Goal: Register for event/course

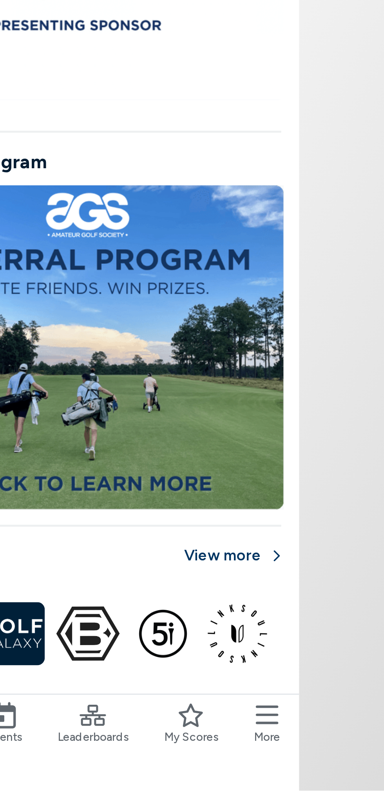
click at [195, 764] on icon at bounding box center [194, 759] width 11 height 11
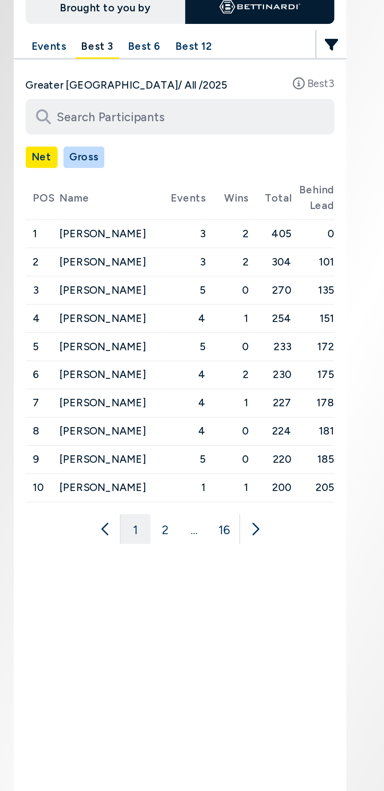
click at [145, 63] on button "Best 3" at bounding box center [148, 59] width 23 height 12
click at [170, 57] on button "Best 6" at bounding box center [173, 59] width 24 height 12
click at [194, 58] on button "Best 12" at bounding box center [199, 59] width 25 height 12
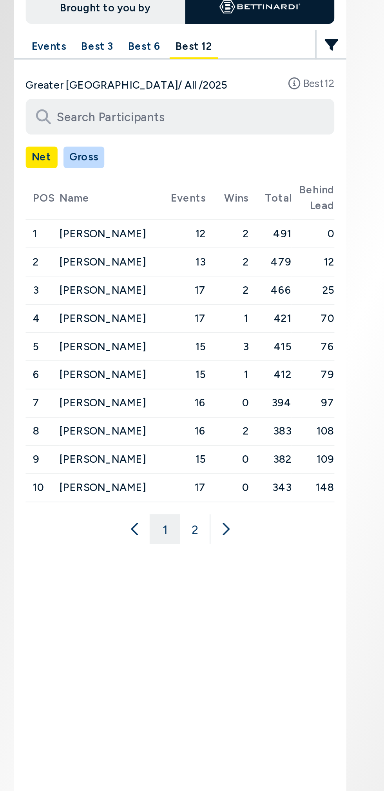
click at [170, 59] on button "Best 6" at bounding box center [173, 59] width 24 height 12
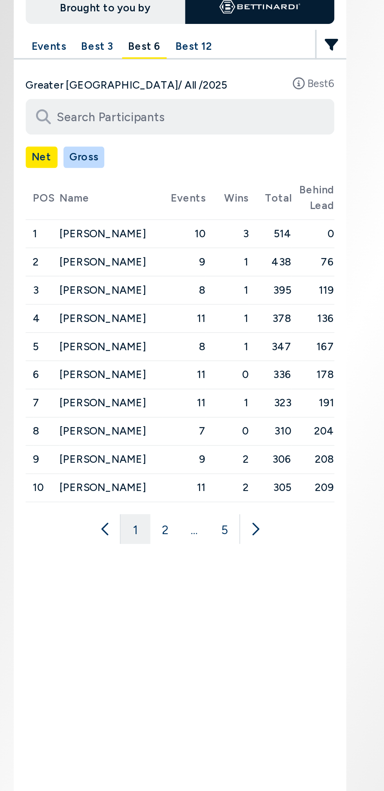
click at [184, 316] on button "2" at bounding box center [184, 314] width 16 height 16
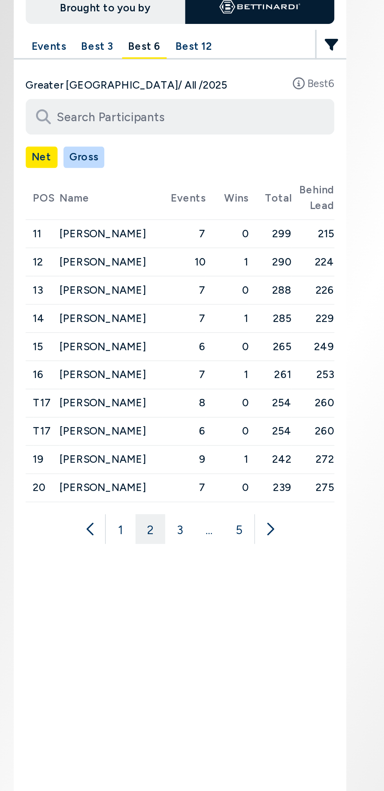
click at [198, 58] on button "Best 12" at bounding box center [199, 59] width 25 height 12
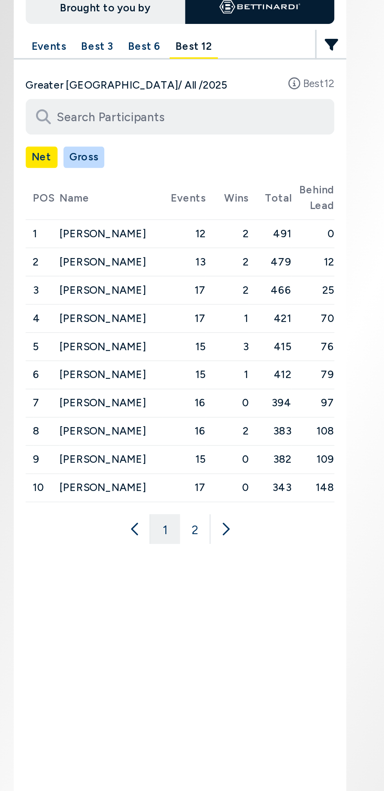
click at [172, 59] on button "Best 6" at bounding box center [173, 59] width 24 height 12
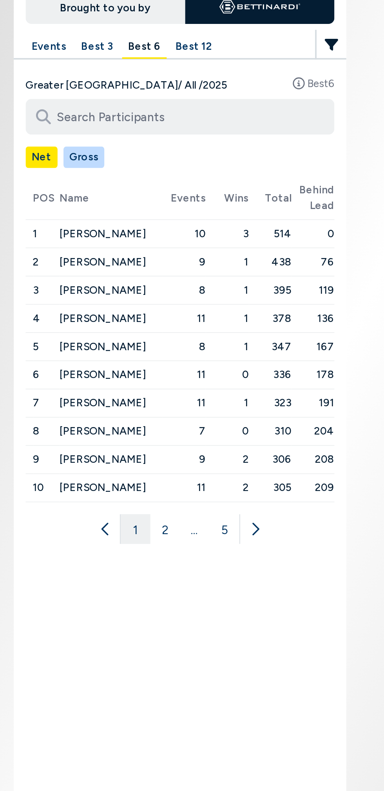
click at [138, 119] on button "Gross" at bounding box center [142, 117] width 22 height 11
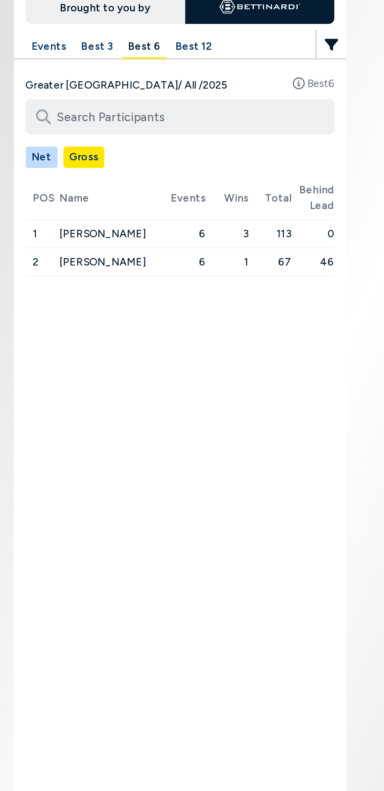
click at [112, 120] on button "Net" at bounding box center [119, 117] width 17 height 11
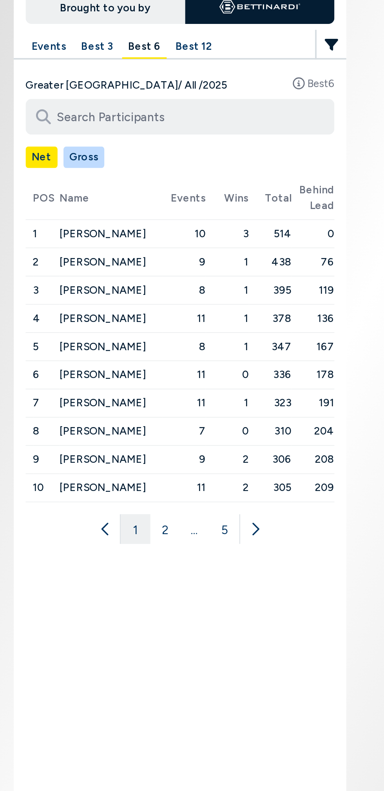
click at [140, 119] on button "Gross" at bounding box center [142, 117] width 22 height 11
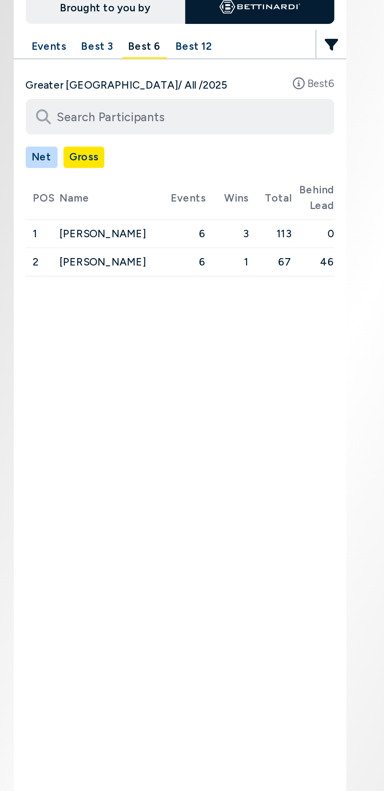
click at [141, 54] on button "Best 3" at bounding box center [148, 59] width 23 height 12
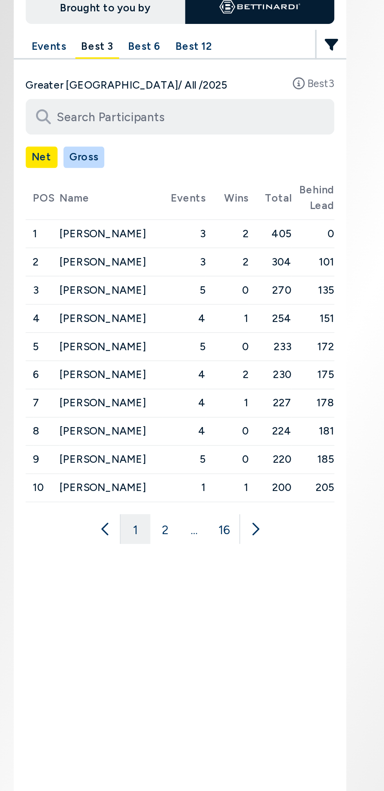
click at [196, 60] on button "Best 12" at bounding box center [199, 59] width 25 height 12
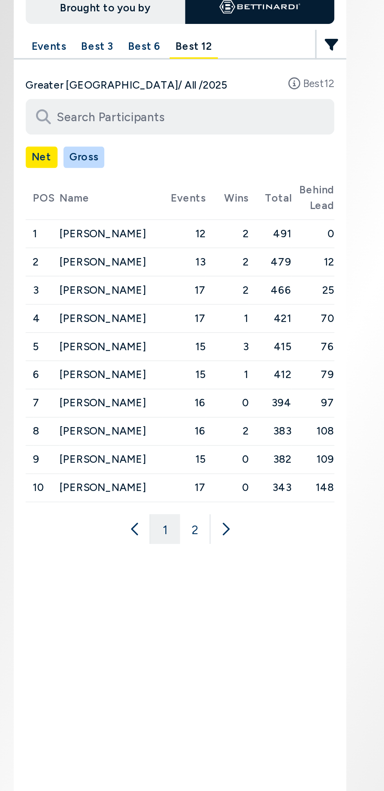
click at [167, 58] on button "Best 6" at bounding box center [173, 59] width 24 height 12
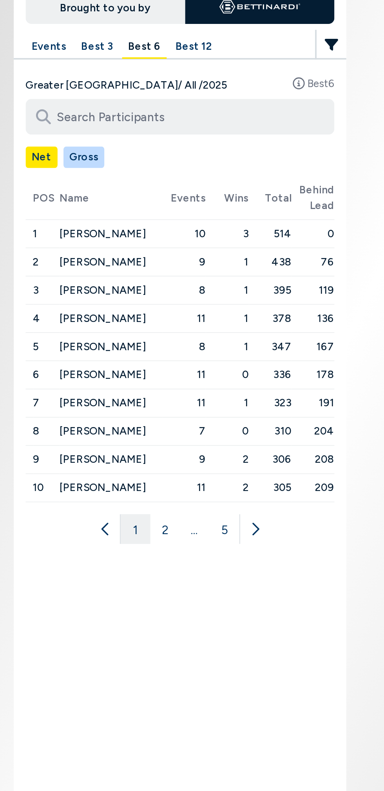
click at [138, 118] on button "Gross" at bounding box center [142, 117] width 22 height 11
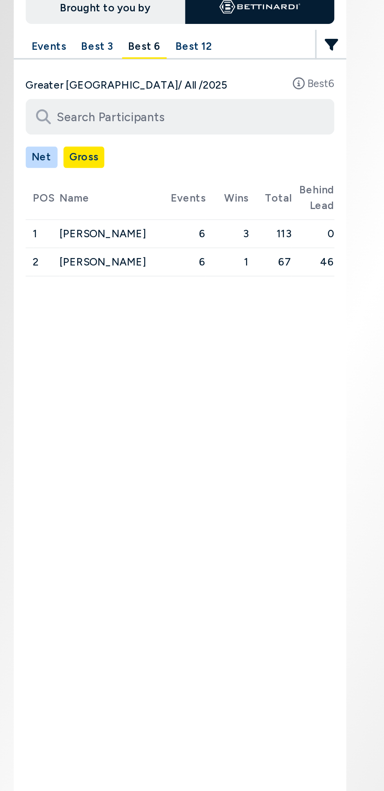
click at [167, 58] on button "Best 6" at bounding box center [173, 59] width 24 height 12
click at [116, 120] on button "Net" at bounding box center [119, 117] width 17 height 11
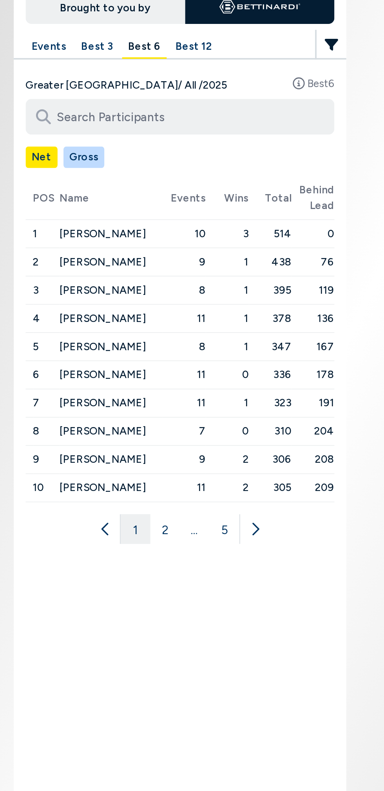
click at [182, 318] on button "2" at bounding box center [184, 314] width 16 height 16
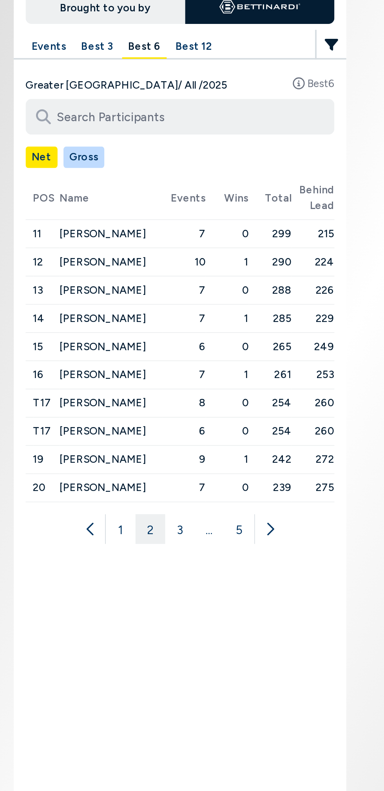
click at [190, 314] on button "3" at bounding box center [192, 314] width 16 height 16
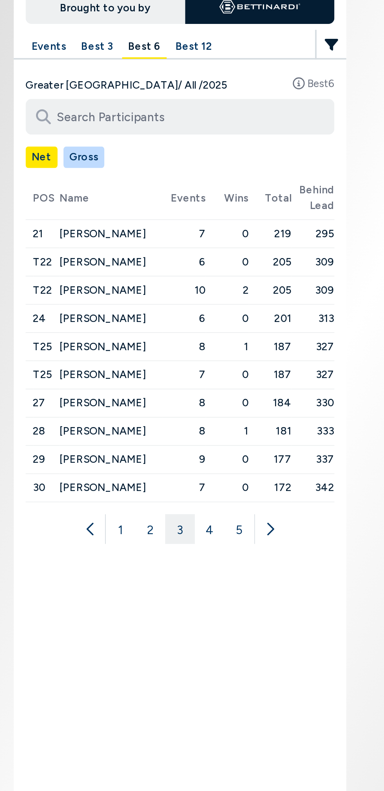
click at [205, 315] on button "4" at bounding box center [208, 314] width 16 height 16
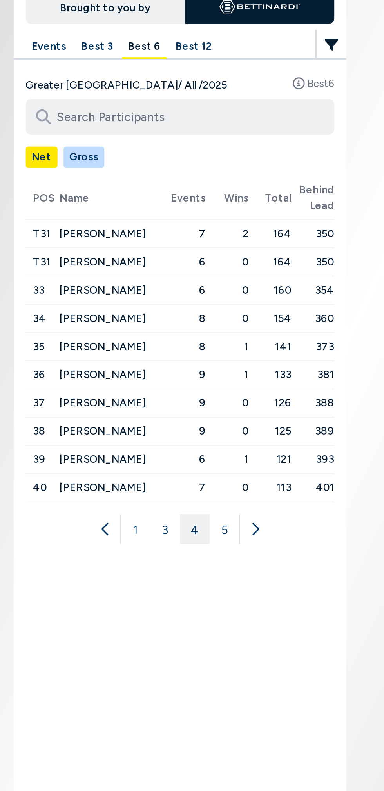
click at [210, 314] on button "5" at bounding box center [216, 314] width 16 height 16
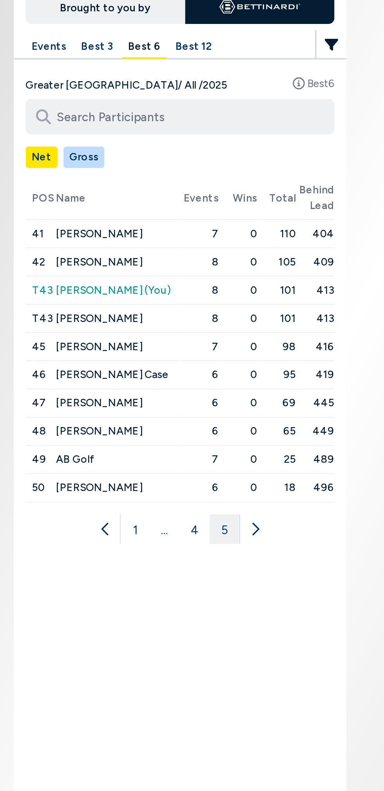
click at [199, 312] on button "4" at bounding box center [200, 314] width 16 height 16
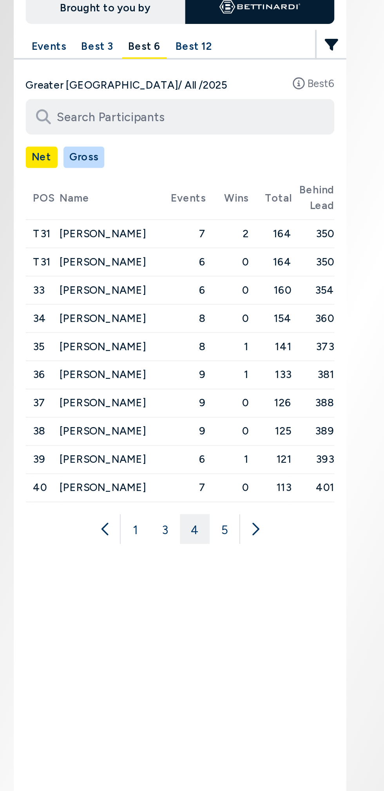
click at [183, 310] on button "3" at bounding box center [184, 314] width 16 height 16
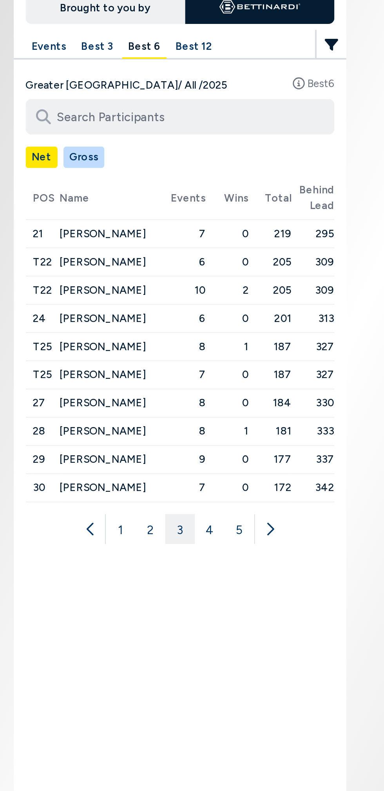
click at [176, 312] on button "2" at bounding box center [177, 314] width 16 height 16
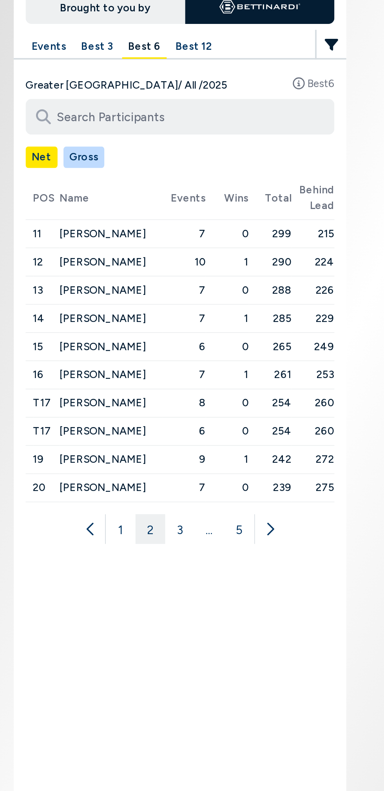
click at [157, 316] on button "1" at bounding box center [161, 314] width 16 height 16
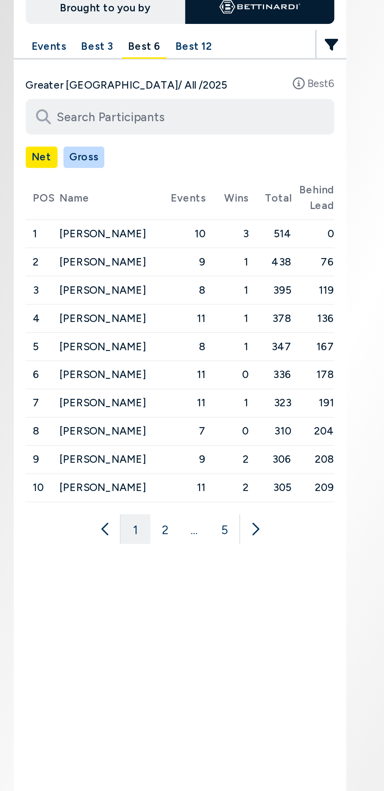
click at [227, 318] on button at bounding box center [231, 314] width 16 height 16
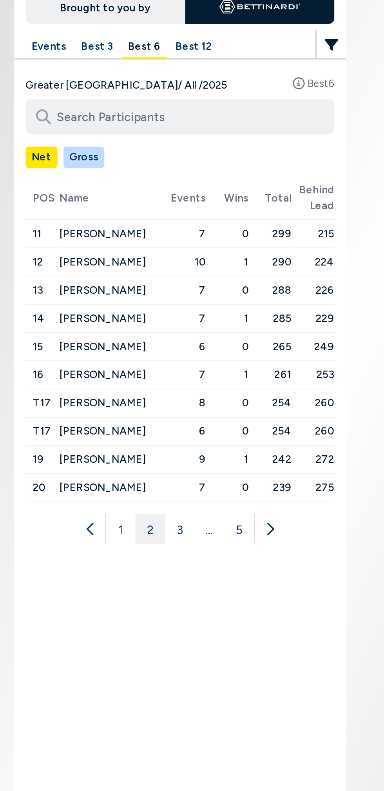
click at [147, 59] on button "Best 3" at bounding box center [148, 59] width 23 height 12
click at [167, 60] on button "Best 6" at bounding box center [173, 59] width 24 height 12
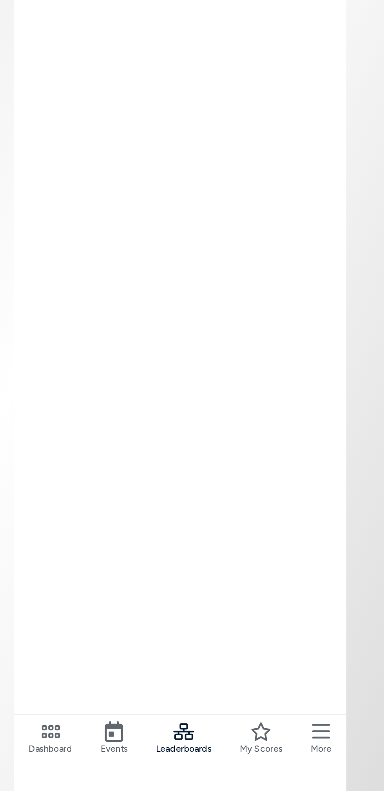
click at [159, 765] on span "Events" at bounding box center [157, 768] width 14 height 7
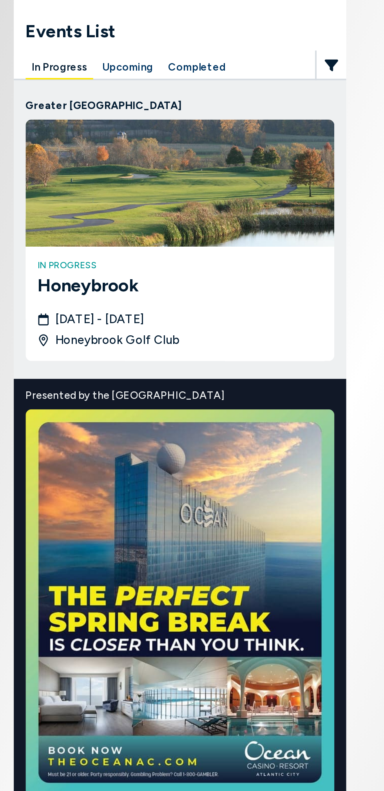
click at [163, 38] on button "Upcoming" at bounding box center [164, 36] width 33 height 12
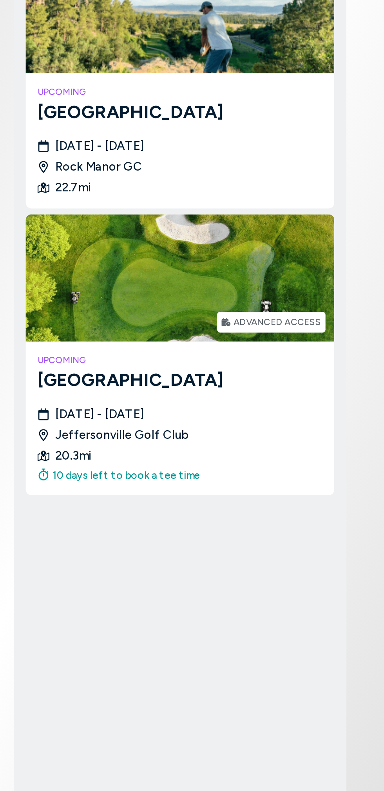
click at [148, 406] on img at bounding box center [192, 407] width 163 height 67
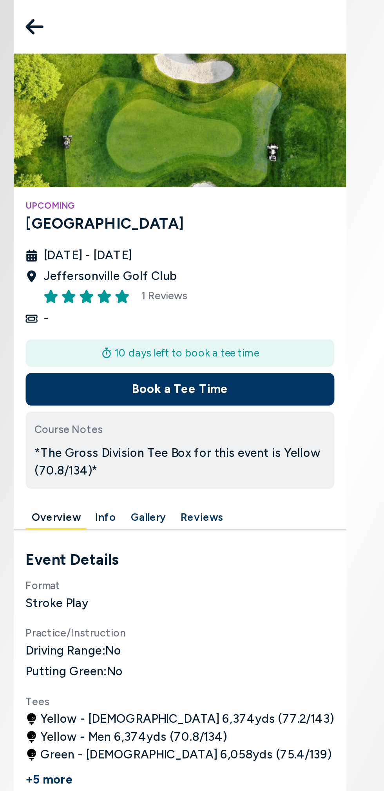
click at [135, 208] on button "Book a Tee Time" at bounding box center [192, 205] width 163 height 17
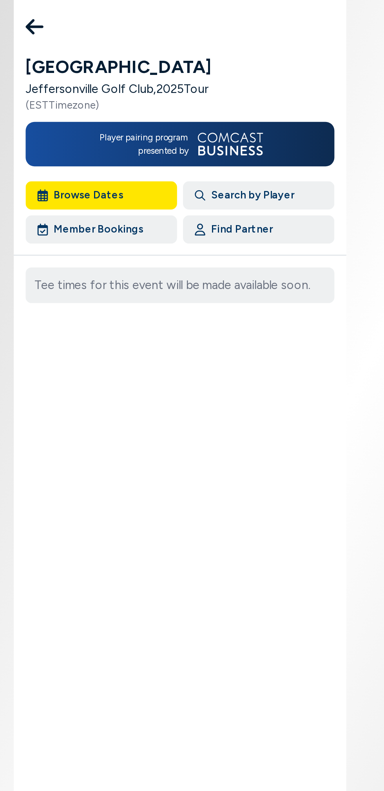
click at [164, 120] on button "Member Bookings" at bounding box center [151, 121] width 80 height 15
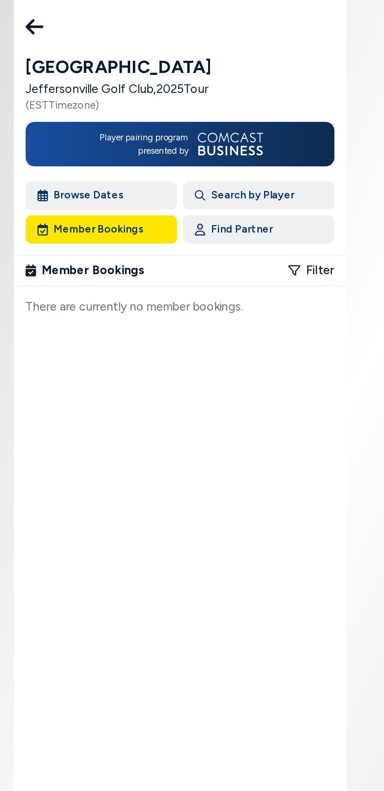
click at [157, 100] on button "Browse Dates" at bounding box center [151, 103] width 80 height 15
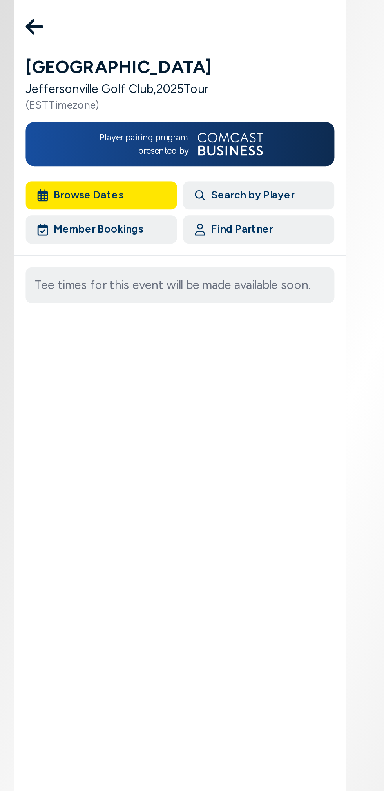
click at [111, 18] on icon at bounding box center [115, 14] width 9 height 16
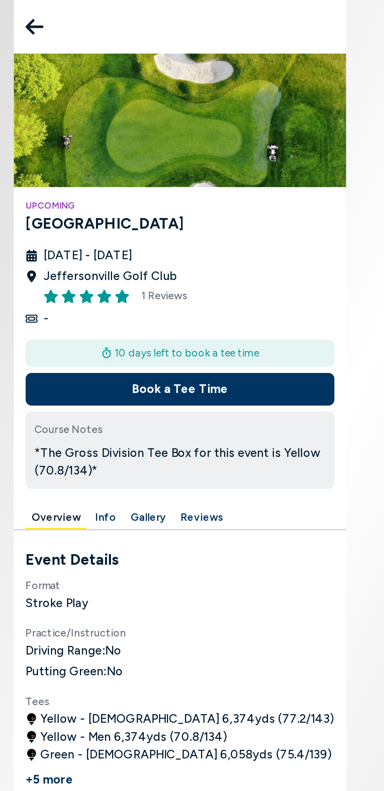
click at [115, 14] on icon at bounding box center [115, 14] width 9 height 8
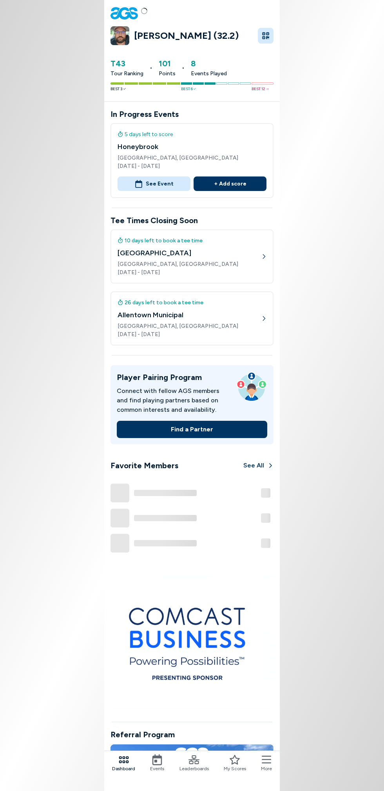
scroll to position [18, 0]
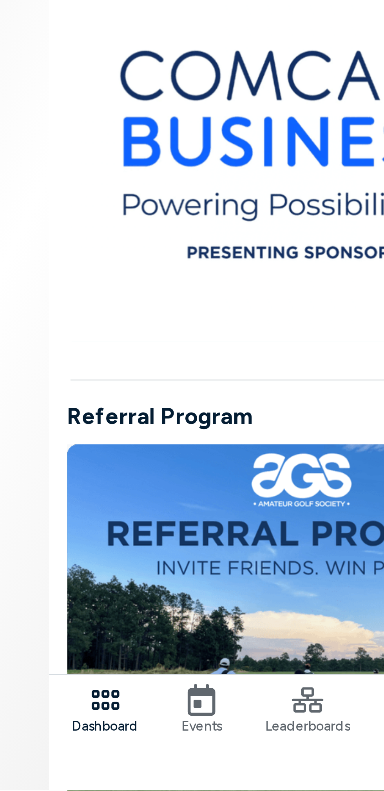
click at [154, 764] on icon at bounding box center [157, 759] width 11 height 11
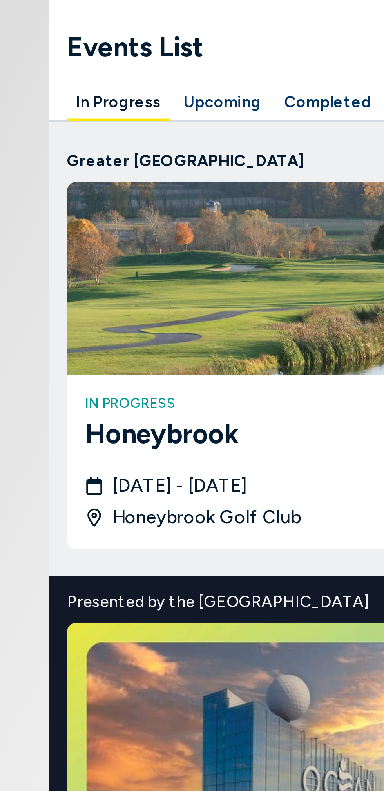
click at [162, 35] on button "Upcoming" at bounding box center [164, 36] width 33 height 12
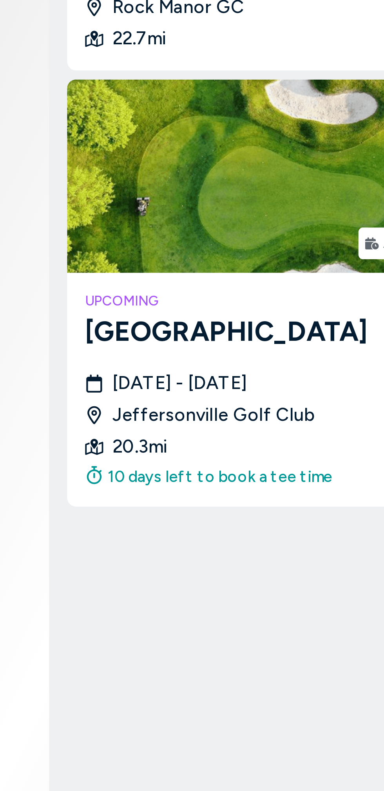
click at [133, 464] on h3 "[GEOGRAPHIC_DATA]" at bounding box center [192, 462] width 151 height 14
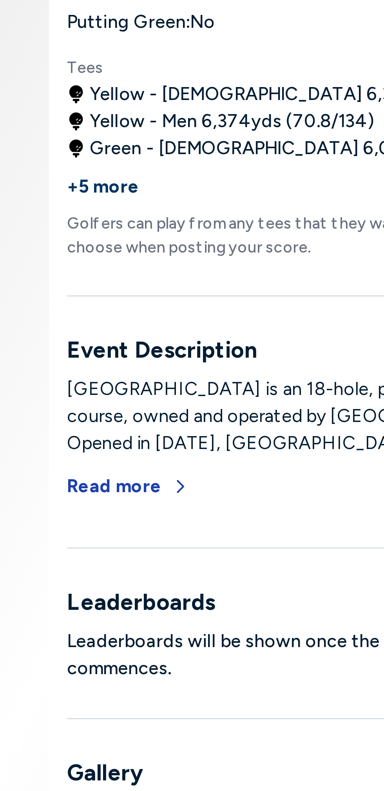
click at [139, 515] on button "Read more" at bounding box center [132, 515] width 42 height 17
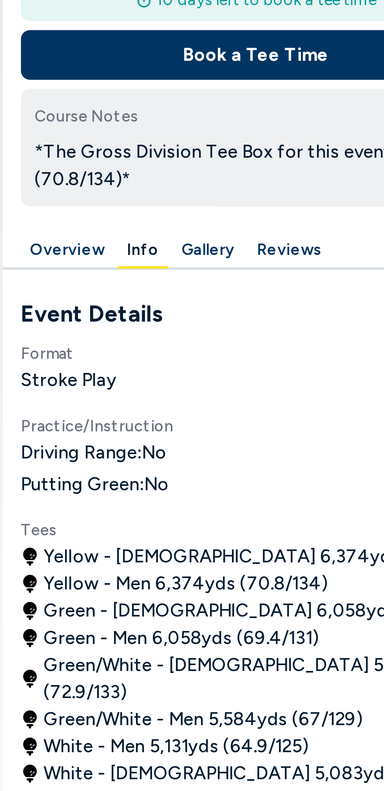
click at [123, 274] on button "Overview" at bounding box center [127, 273] width 32 height 12
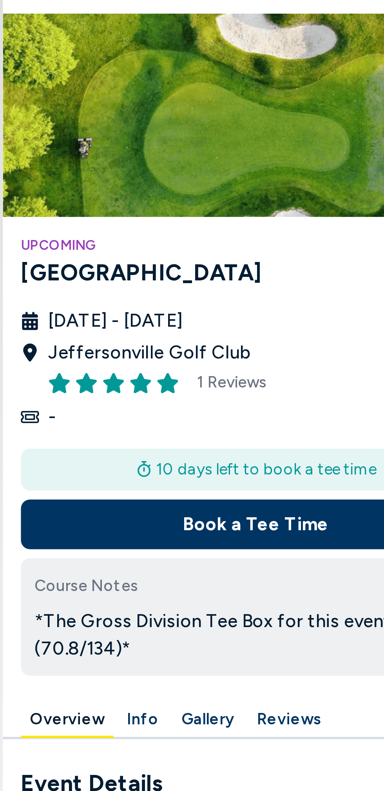
scroll to position [31, 0]
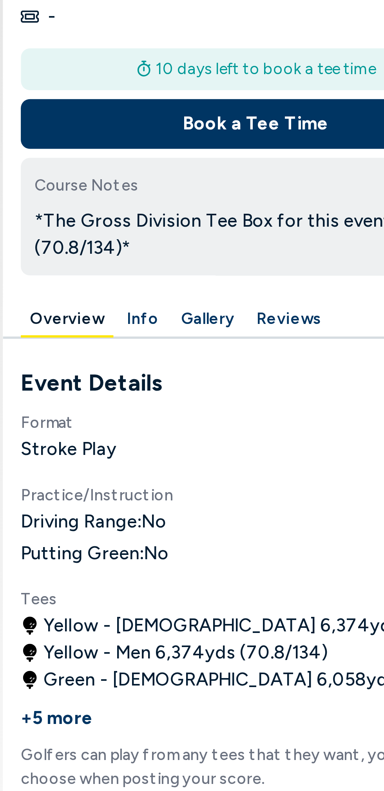
click at [169, 242] on button "Gallery" at bounding box center [175, 242] width 25 height 12
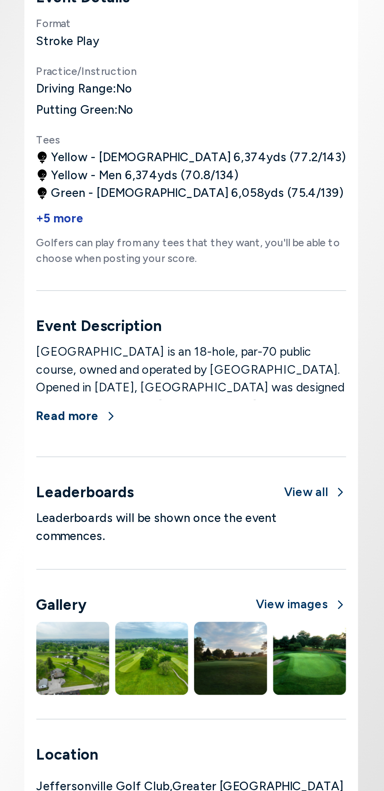
click at [123, 415] on button "+5 more" at bounding box center [123, 411] width 25 height 17
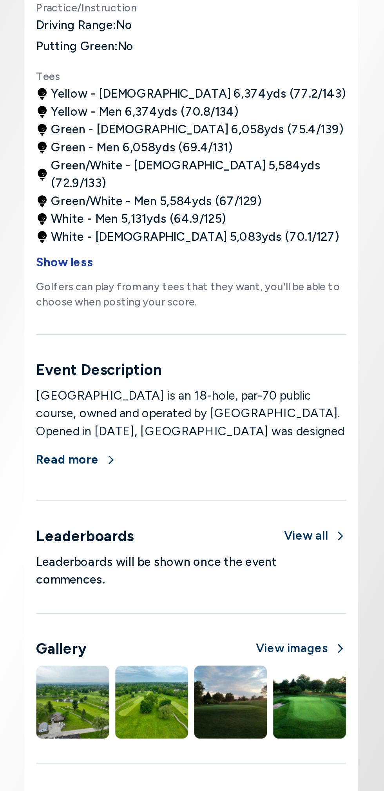
scroll to position [78, 0]
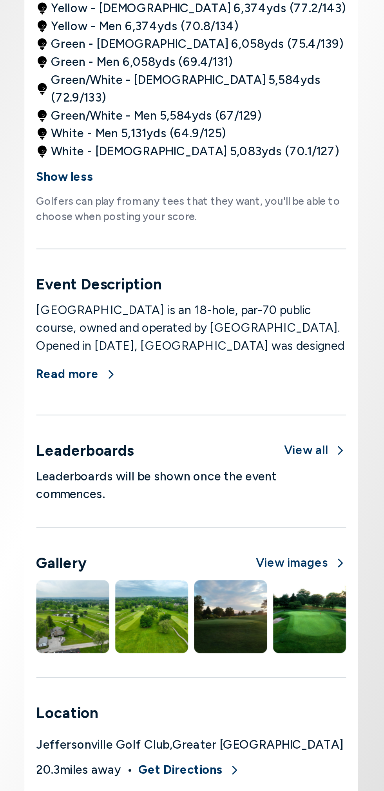
click at [255, 529] on button "View all" at bounding box center [257, 533] width 33 height 9
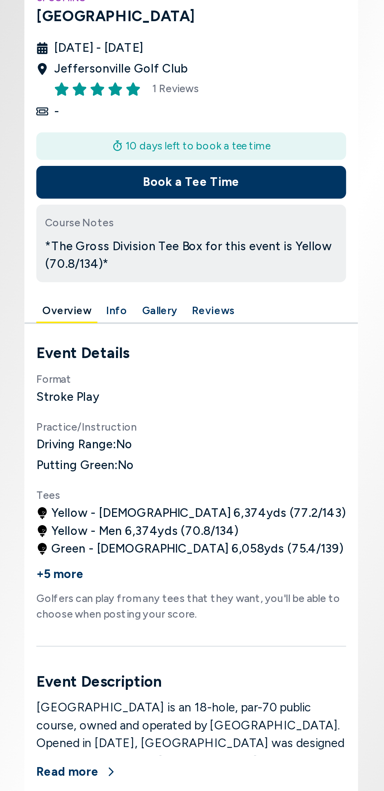
scroll to position [3, 0]
